Goal: Transaction & Acquisition: Download file/media

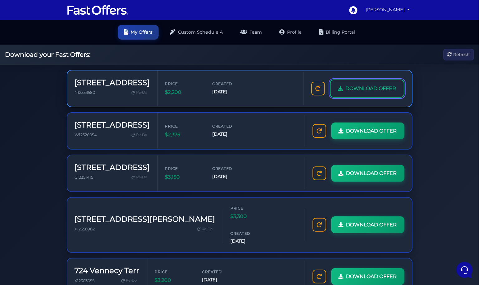
click at [363, 89] on span "DOWNLOAD OFFER" at bounding box center [371, 88] width 51 height 8
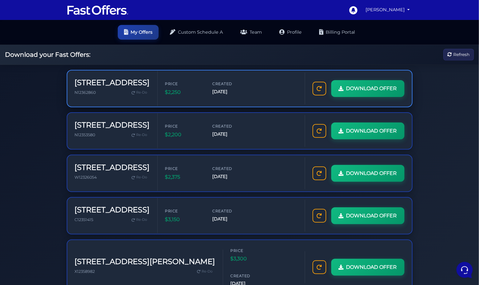
click at [365, 78] on div "DOWNLOAD OFFER" at bounding box center [358, 89] width 107 height 32
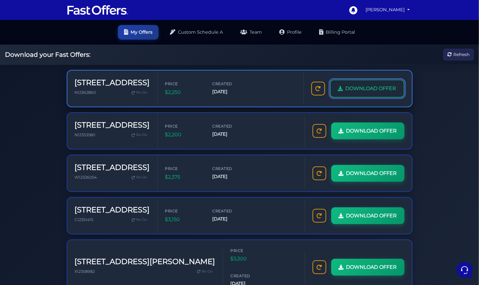
click at [363, 83] on link "DOWNLOAD OFFER" at bounding box center [367, 88] width 74 height 18
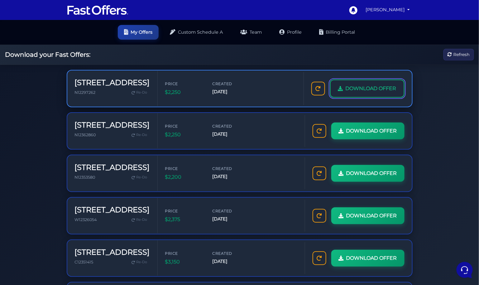
click at [352, 84] on link "DOWNLOAD OFFER" at bounding box center [367, 88] width 74 height 18
click at [371, 93] on link "DOWNLOAD OFFER" at bounding box center [367, 88] width 74 height 18
